Goal: Transaction & Acquisition: Purchase product/service

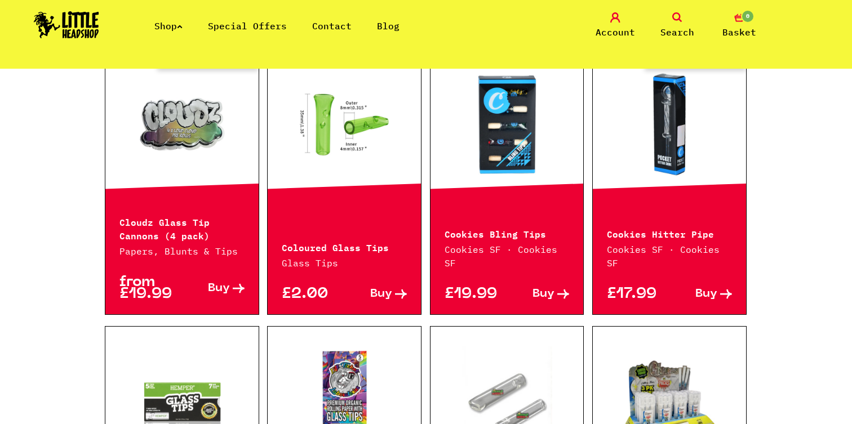
scroll to position [306, 0]
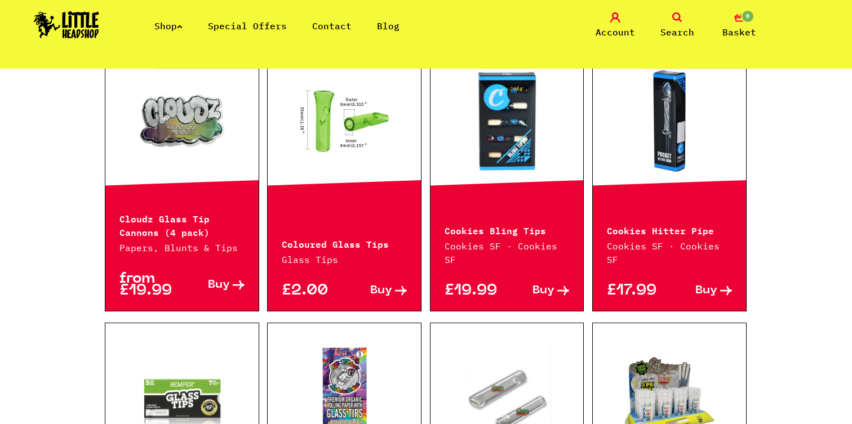
click at [516, 127] on link at bounding box center [506, 121] width 153 height 113
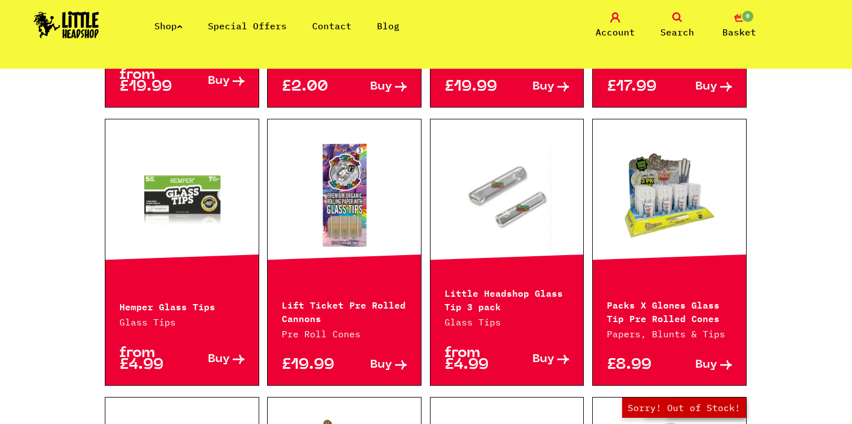
scroll to position [519, 0]
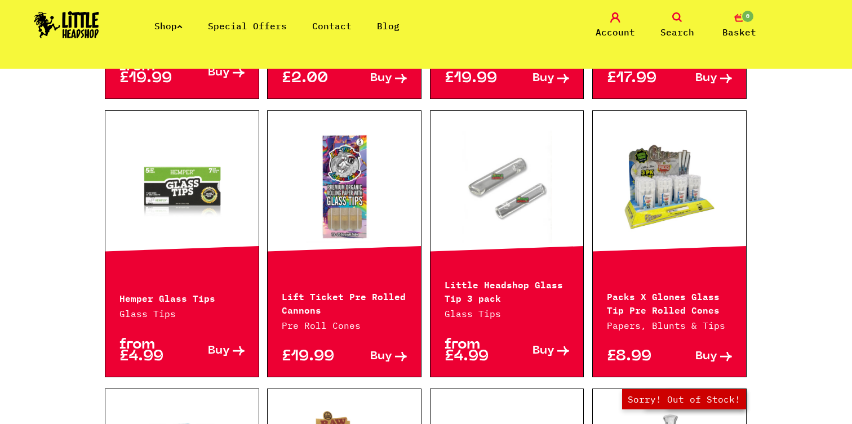
click at [673, 219] on link at bounding box center [669, 187] width 153 height 113
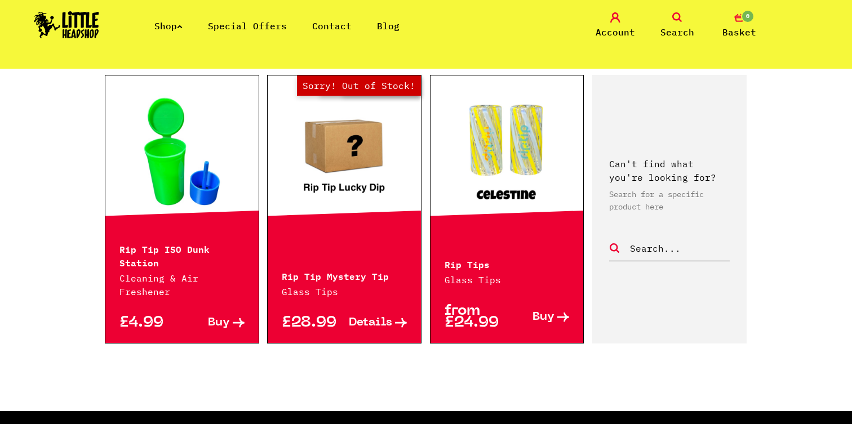
scroll to position [1111, 0]
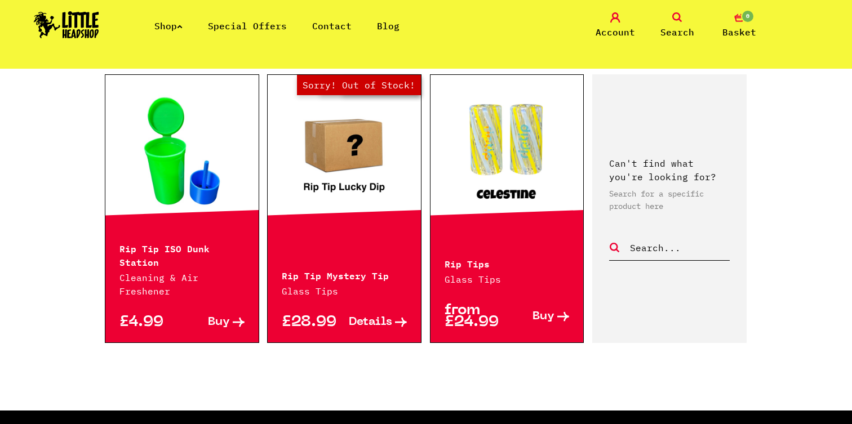
click at [546, 313] on span "Buy" at bounding box center [543, 317] width 22 height 12
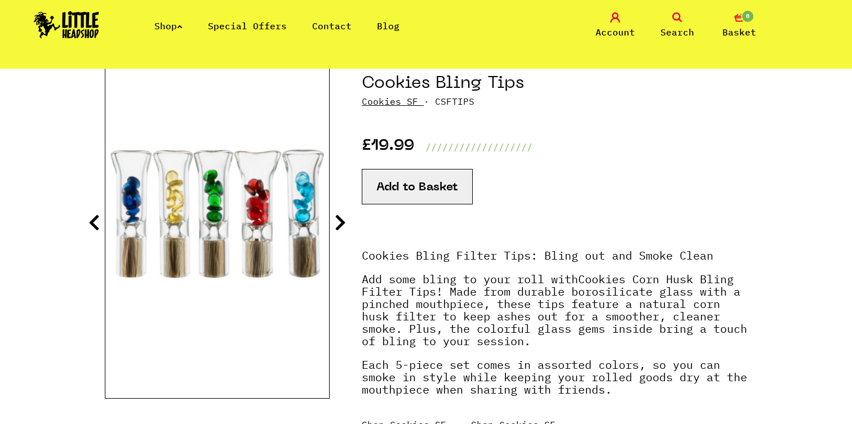
scroll to position [124, 0]
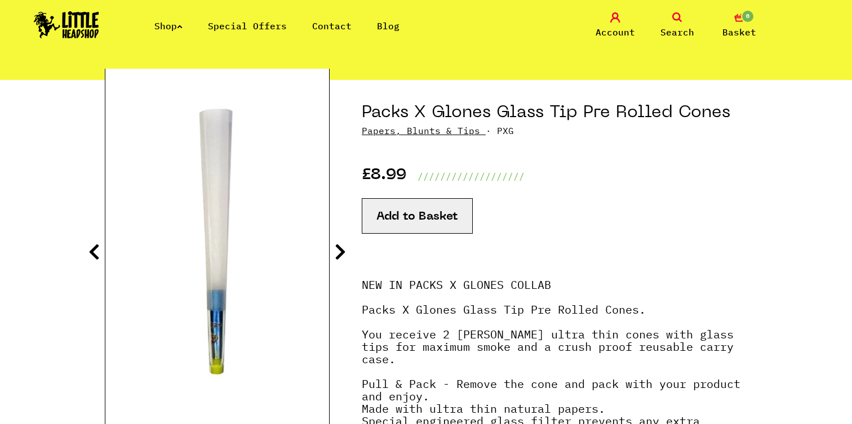
scroll to position [93, 0]
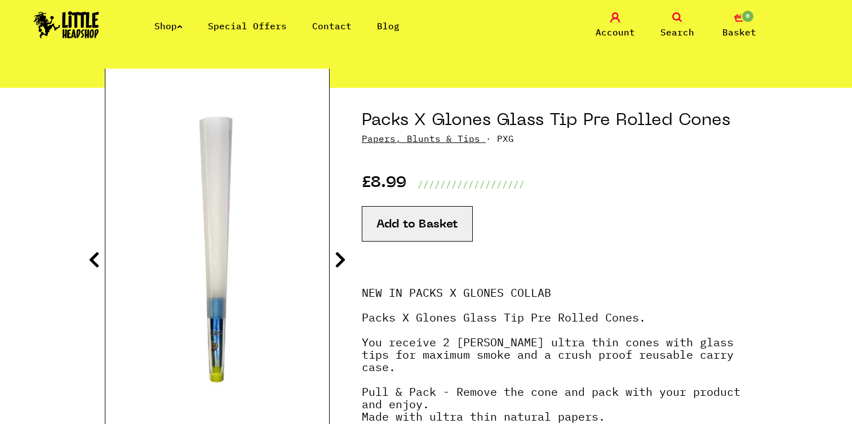
click at [338, 256] on icon at bounding box center [340, 260] width 11 height 18
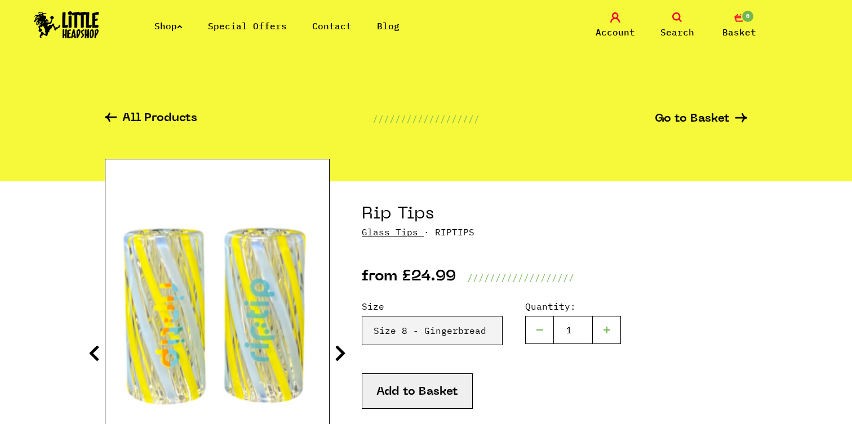
scroll to position [110, 0]
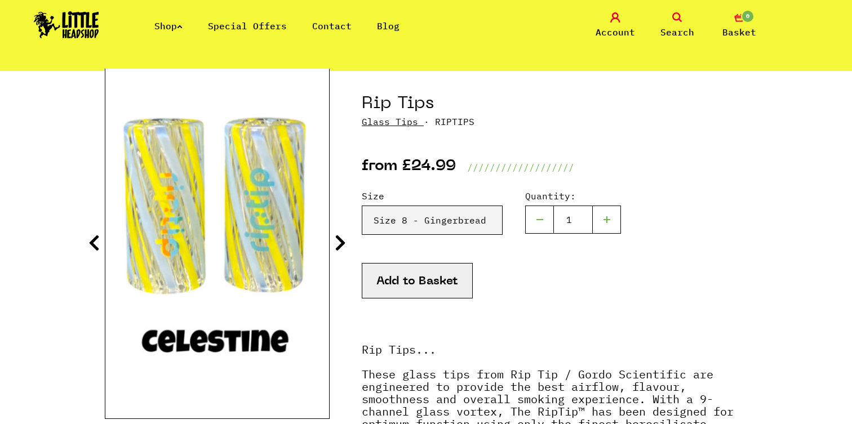
click at [362, 206] on select "Please Select a Size Rip Tips - Size 7 - Clear - £24.99 (Out of Stock) Rip Tips…" at bounding box center [432, 220] width 141 height 29
click at [439, 217] on select "Please Select a Size Rip Tips - Size 7 - Clear - £24.99 (Out of Stock) Rip Tips…" at bounding box center [432, 220] width 141 height 29
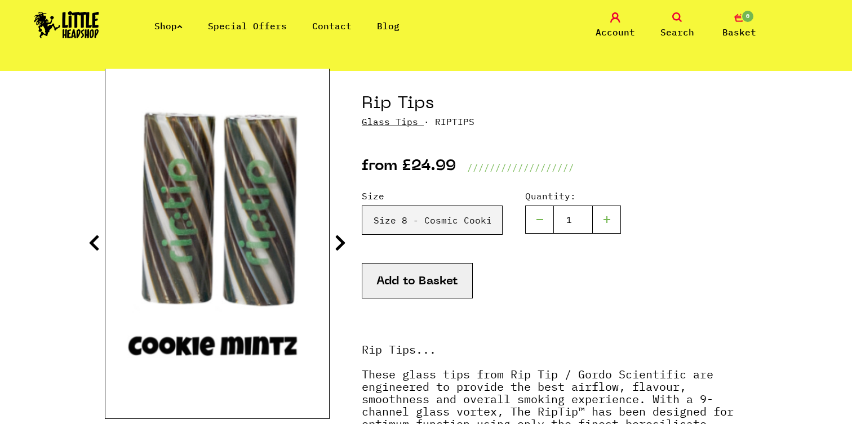
select select "1937"
click at [362, 206] on select "Please Select a Size Rip Tips - Size 7 - Clear - £24.99 (Out of Stock) Rip Tips…" at bounding box center [432, 220] width 141 height 29
click at [451, 226] on select "Please Select a Size Rip Tips - Size 7 - Clear - £24.99 (Out of Stock) Rip Tips…" at bounding box center [432, 220] width 141 height 29
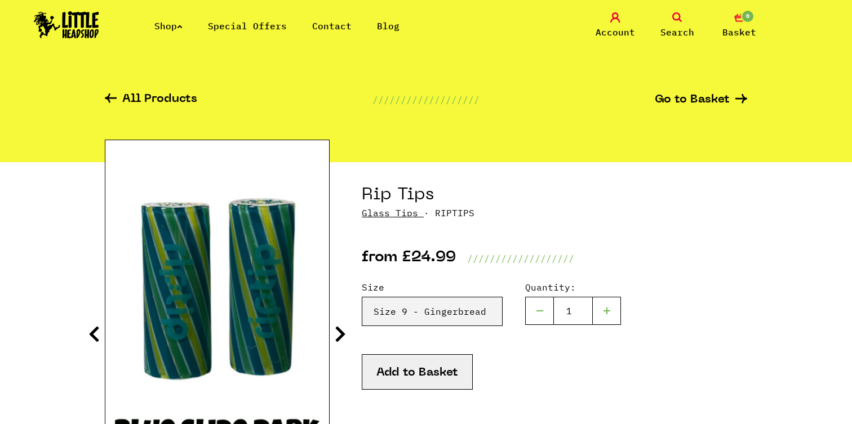
scroll to position [0, 0]
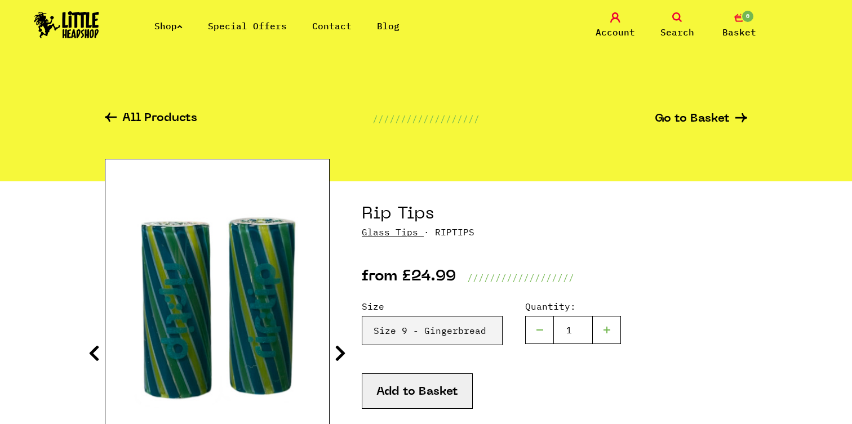
click at [275, 30] on link "Special Offers" at bounding box center [247, 25] width 79 height 11
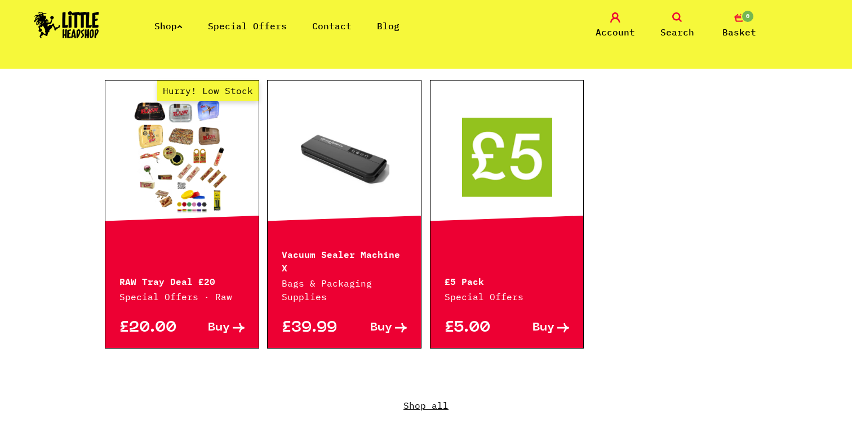
scroll to position [741, 0]
